Goal: Task Accomplishment & Management: Manage account settings

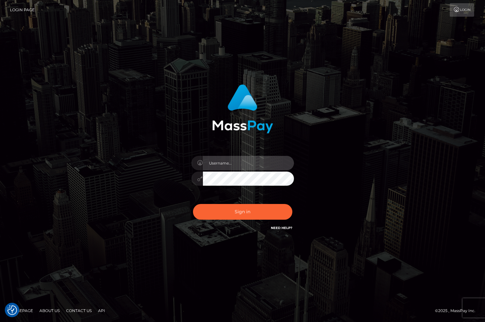
click at [229, 161] on input "text" at bounding box center [248, 163] width 91 height 14
click at [0, 321] on com-1password-button at bounding box center [0, 322] width 0 height 0
type input "jackson.whop"
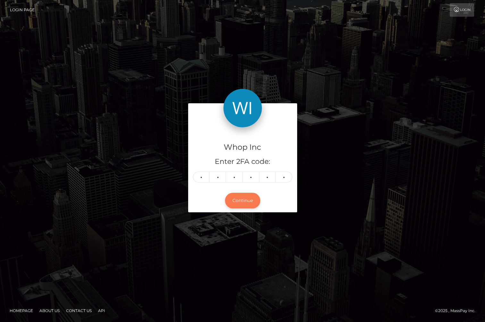
click at [250, 206] on button "Continue" at bounding box center [242, 201] width 35 height 16
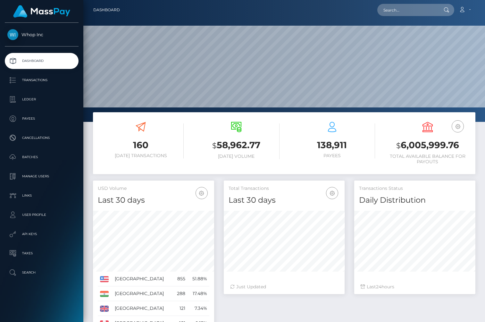
scroll to position [113, 121]
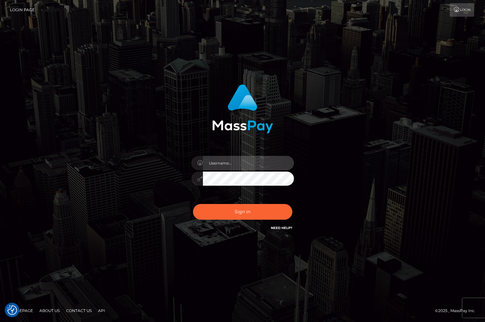
click at [228, 160] on input "text" at bounding box center [248, 163] width 91 height 14
type input "jackson.whop"
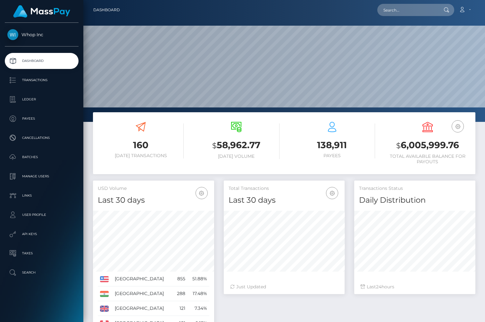
scroll to position [113, 121]
